Goal: Task Accomplishment & Management: Manage account settings

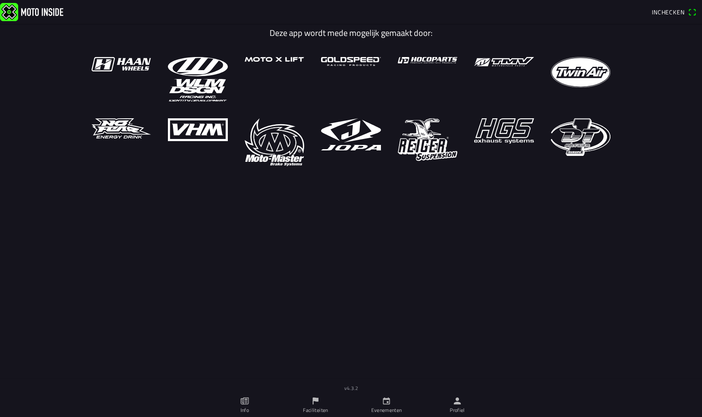
click at [460, 403] on icon "person" at bounding box center [457, 400] width 7 height 7
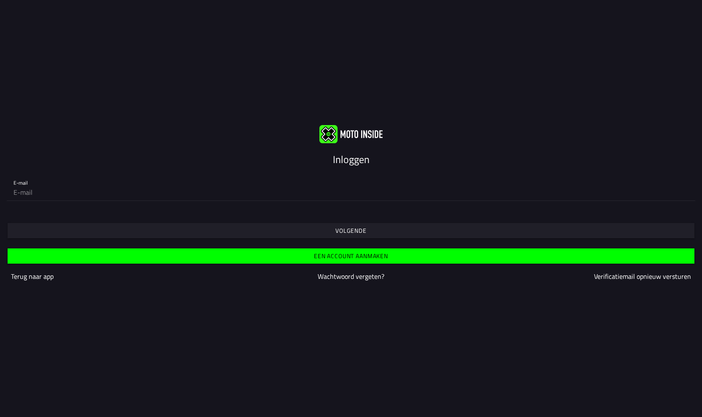
click at [349, 190] on input "email" at bounding box center [351, 192] width 675 height 17
type input "[EMAIL_ADDRESS][DOMAIN_NAME]"
click at [187, 195] on input "email" at bounding box center [351, 192] width 675 height 17
type input "[EMAIL_ADDRESS][DOMAIN_NAME]"
click at [124, 230] on span "Volgende" at bounding box center [351, 230] width 674 height 15
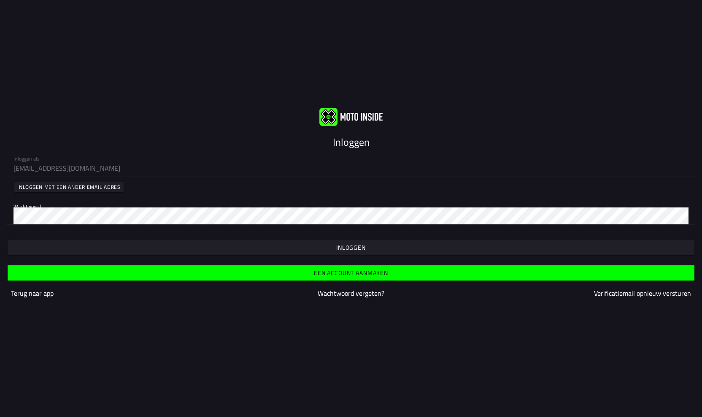
click at [119, 251] on span "button" at bounding box center [351, 247] width 674 height 15
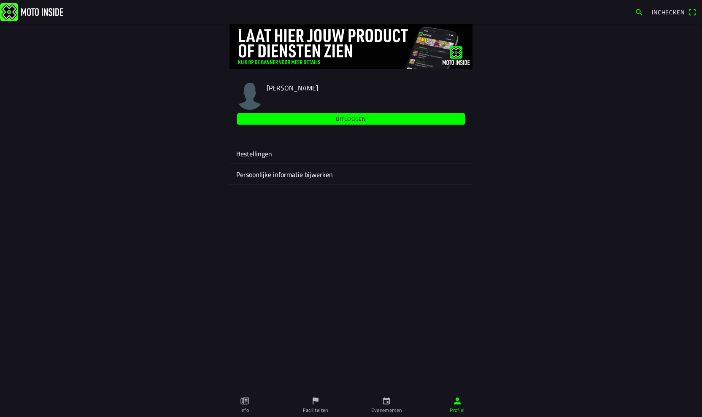
click at [261, 172] on ion-label "Persoonlijke informatie bijwerken" at bounding box center [351, 174] width 230 height 10
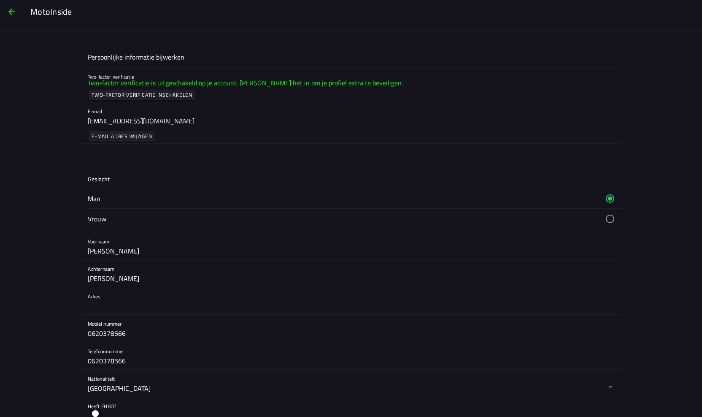
click at [16, 13] on span "button" at bounding box center [12, 12] width 10 height 20
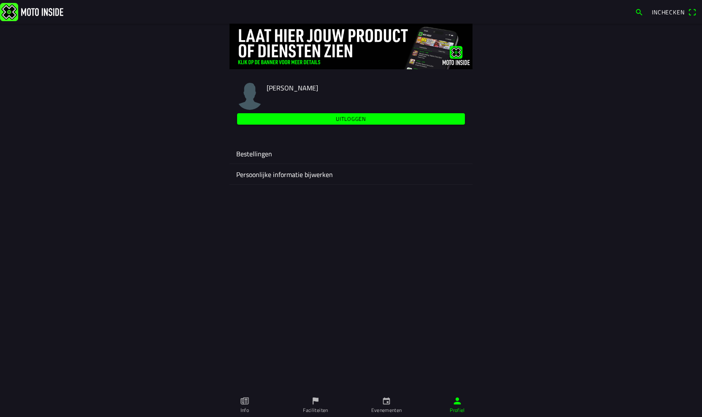
click at [251, 91] on img at bounding box center [249, 96] width 27 height 27
click at [252, 173] on ion-label "Persoonlijke informatie bijwerken" at bounding box center [351, 174] width 230 height 10
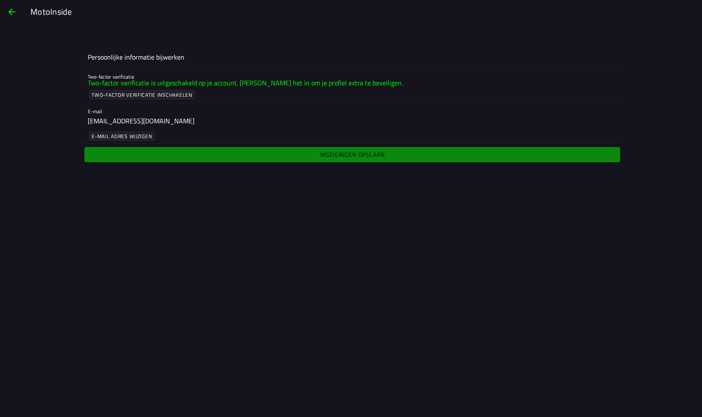
click at [0, 0] on slot "E-mail adres wijzigen" at bounding box center [0, 0] width 0 height 0
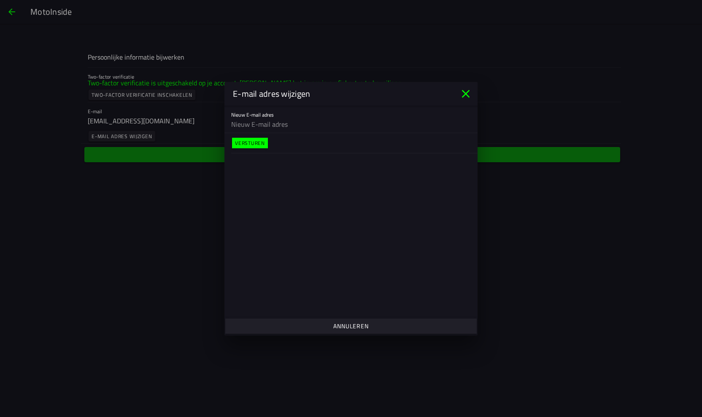
click at [252, 130] on input "email" at bounding box center [351, 124] width 240 height 17
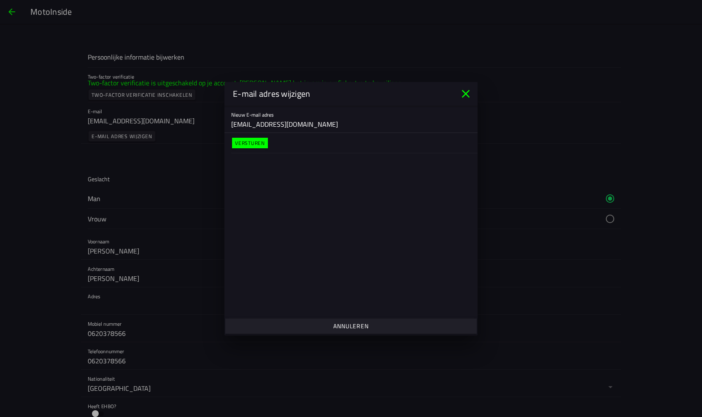
type input "[EMAIL_ADDRESS][DOMAIN_NAME]"
click at [0, 0] on slot "Versturen" at bounding box center [0, 0] width 0 height 0
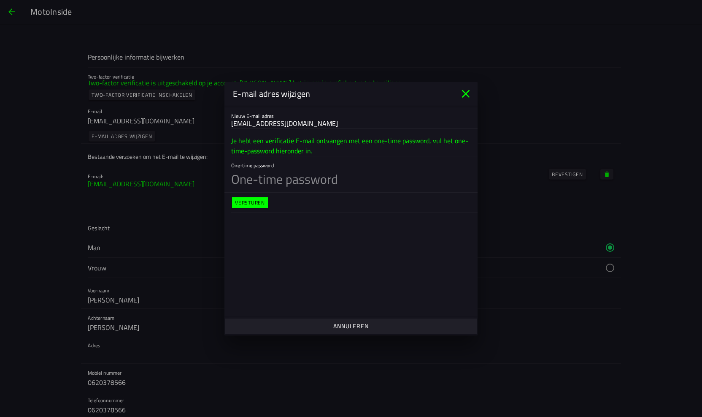
click at [259, 178] on input "text" at bounding box center [351, 179] width 240 height 26
type input "343085"
click at [244, 197] on span "button" at bounding box center [250, 202] width 30 height 11
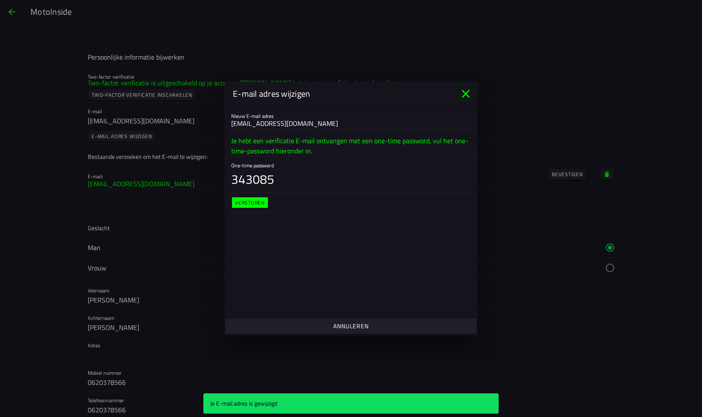
type input "[EMAIL_ADDRESS][DOMAIN_NAME]"
